Goal: Find specific page/section: Find specific page/section

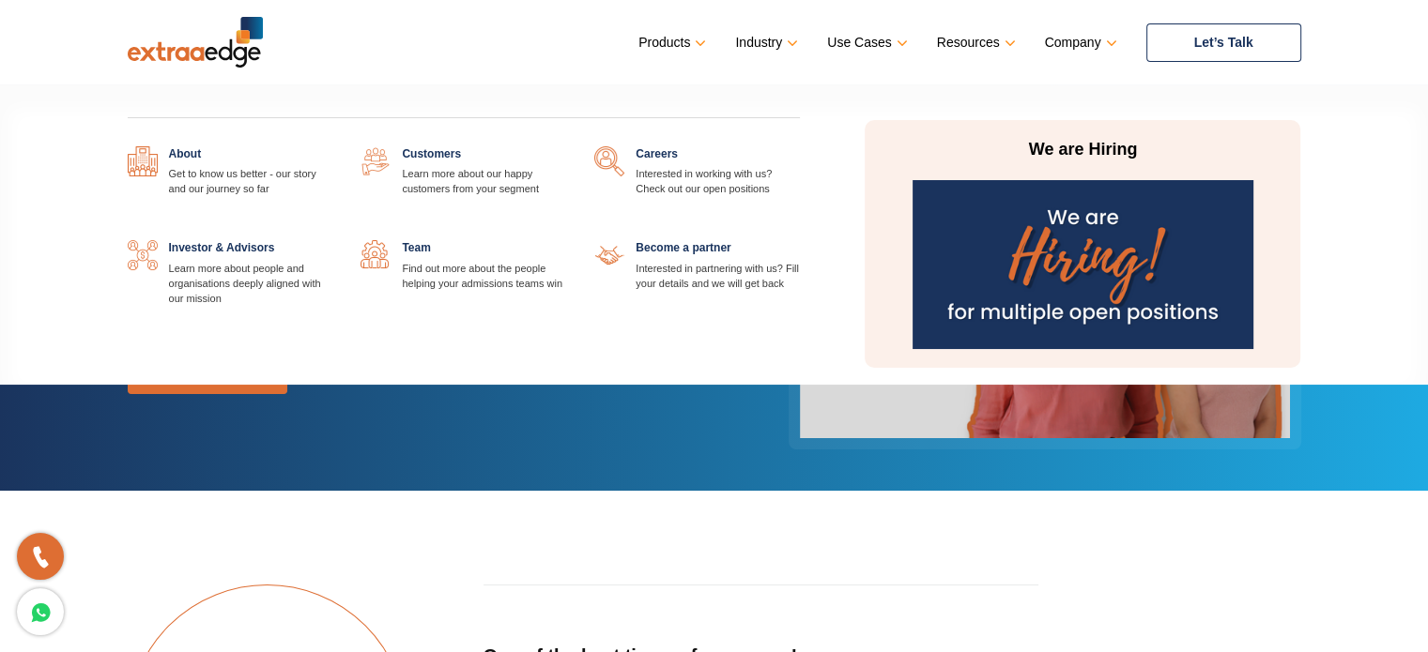
click at [1062, 35] on link "Company" at bounding box center [1079, 42] width 69 height 27
click at [800, 146] on link at bounding box center [800, 146] width 0 height 0
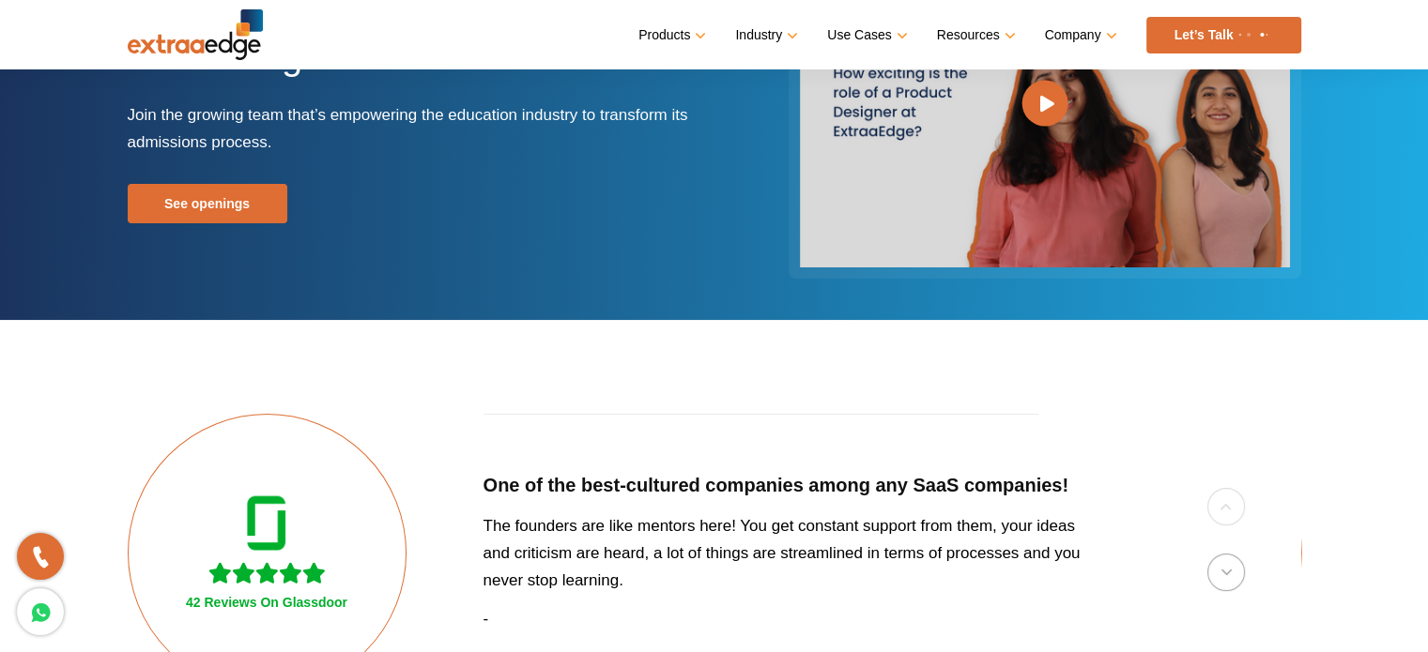
scroll to position [172, 0]
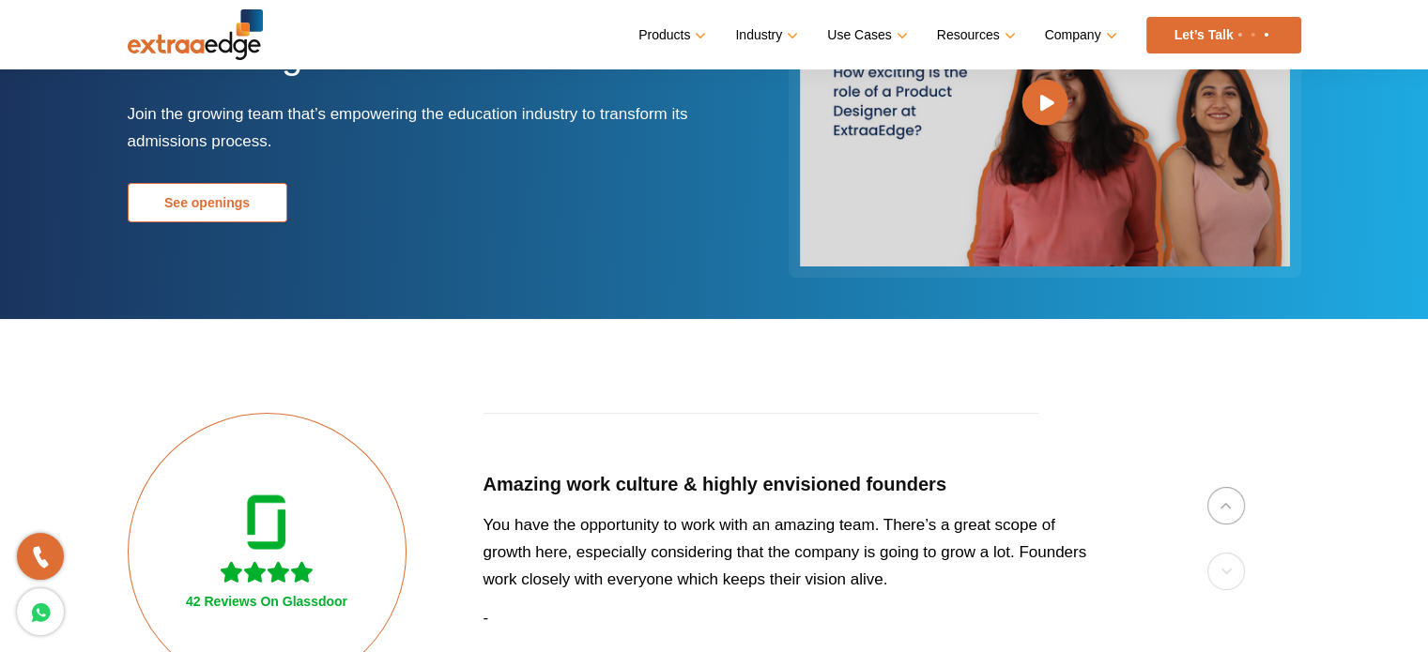
click at [207, 216] on link "See openings" at bounding box center [208, 202] width 160 height 39
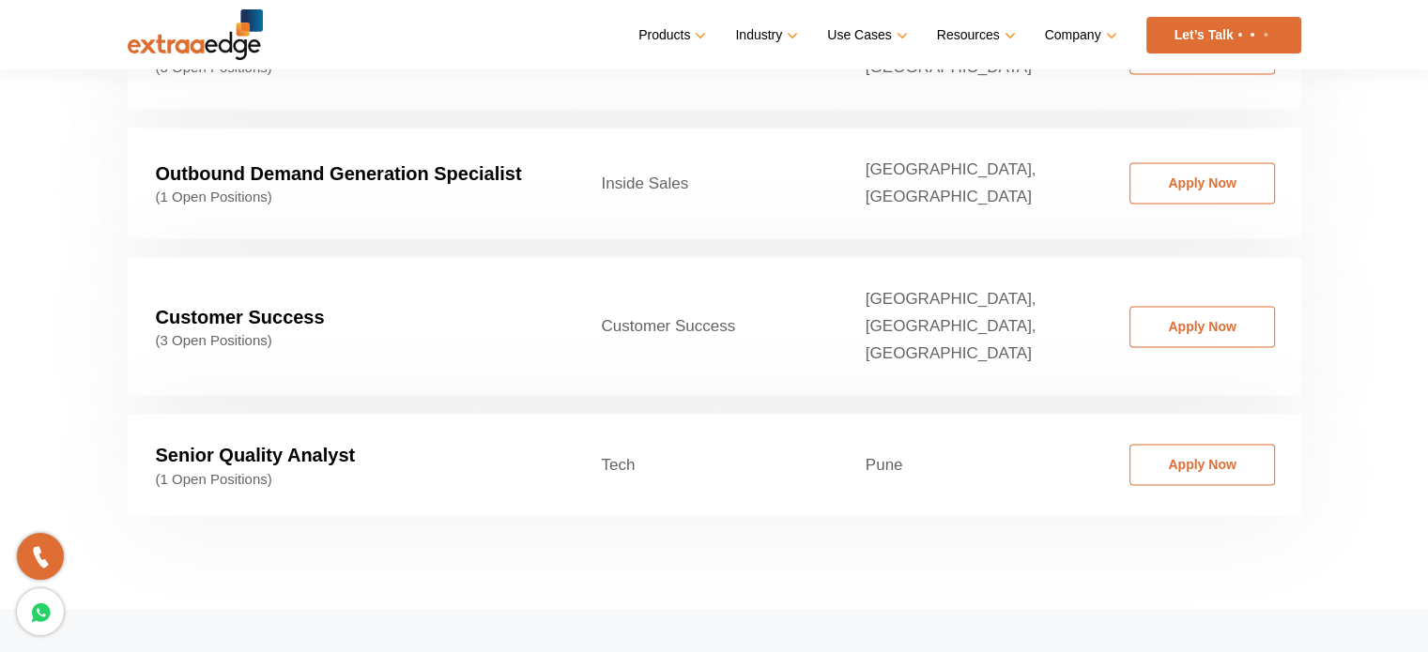
scroll to position [3104, 0]
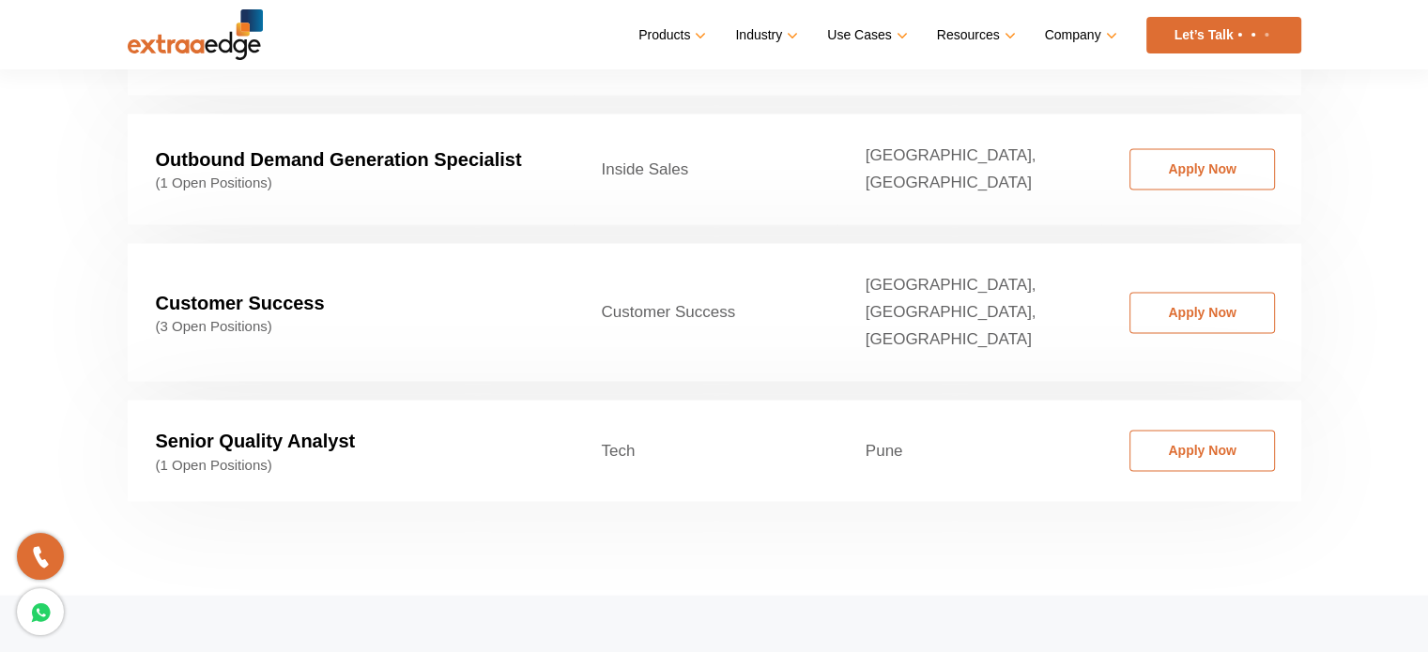
click at [334, 431] on strong "Senior Quality Analyst" at bounding box center [256, 441] width 200 height 21
click at [194, 431] on strong "Senior Quality Analyst" at bounding box center [256, 441] width 200 height 21
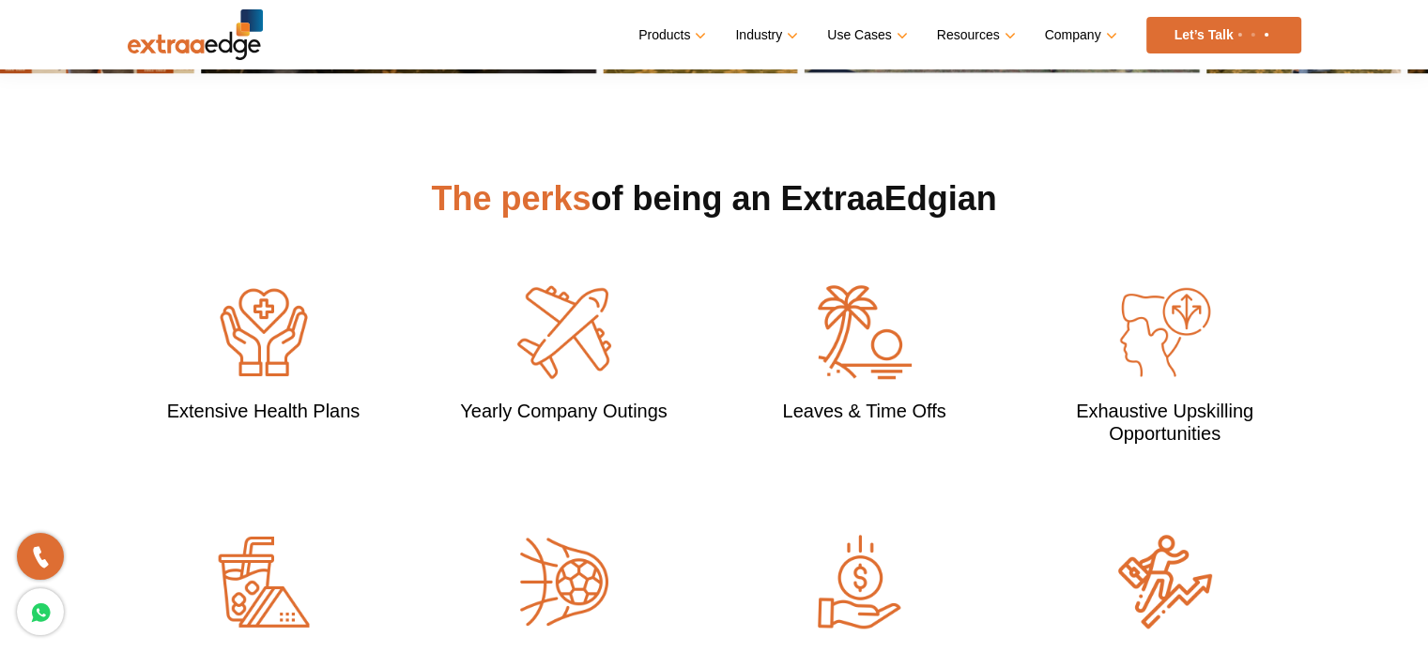
scroll to position [1569, 0]
